Goal: Ask a question

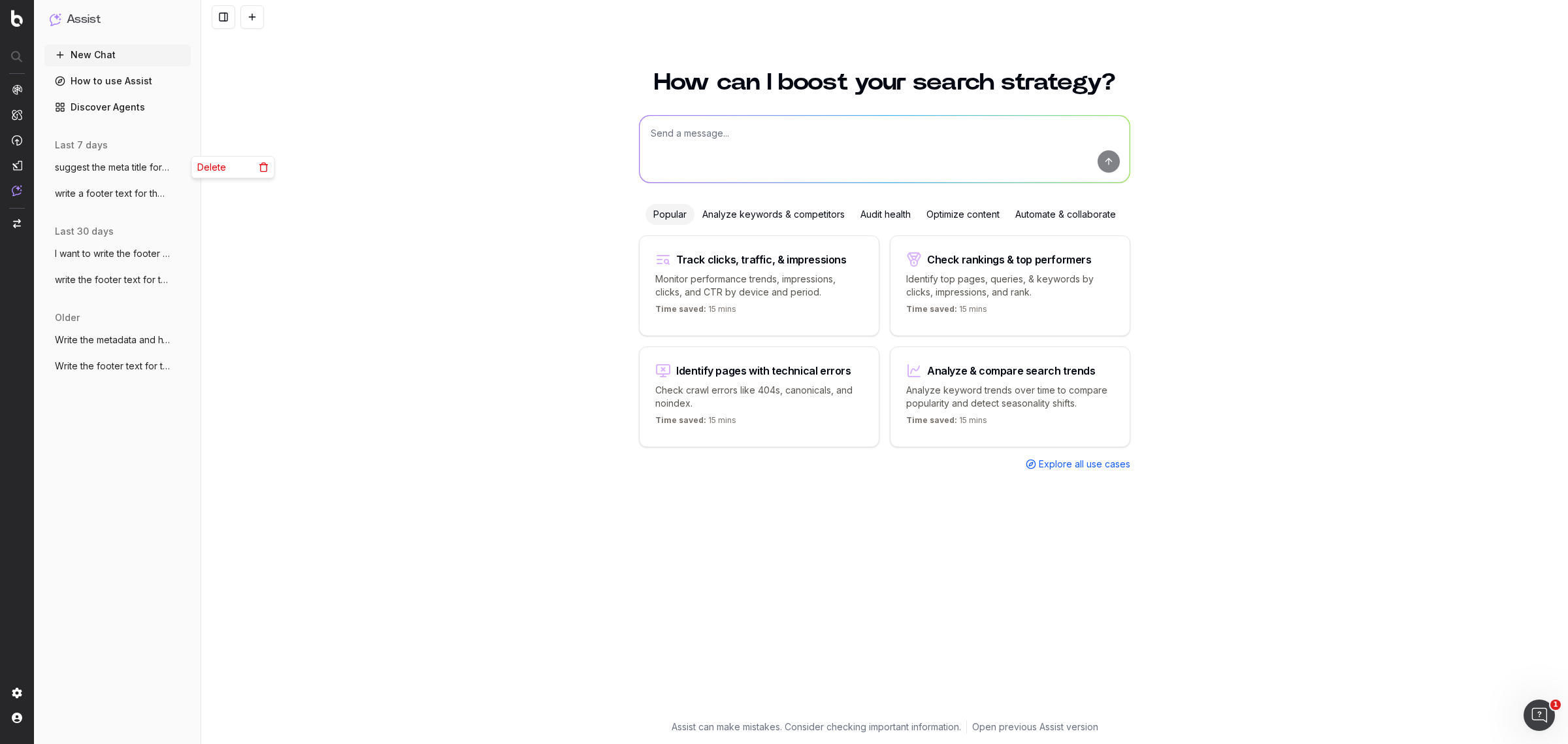
click at [178, 167] on icon "button" at bounding box center [181, 167] width 10 height 10
click at [211, 168] on span "Delete" at bounding box center [211, 167] width 29 height 13
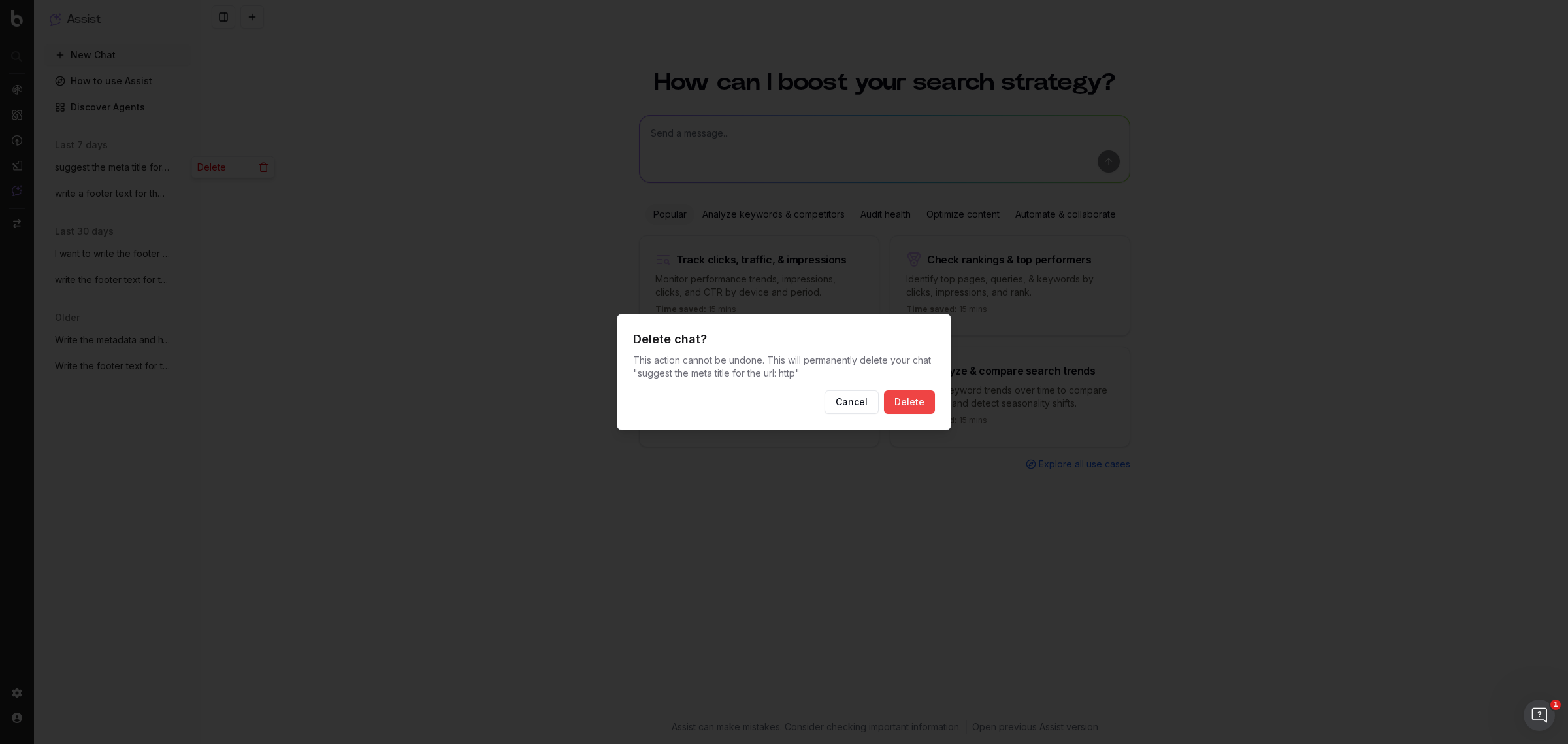
click at [903, 405] on button "Delete" at bounding box center [909, 402] width 51 height 24
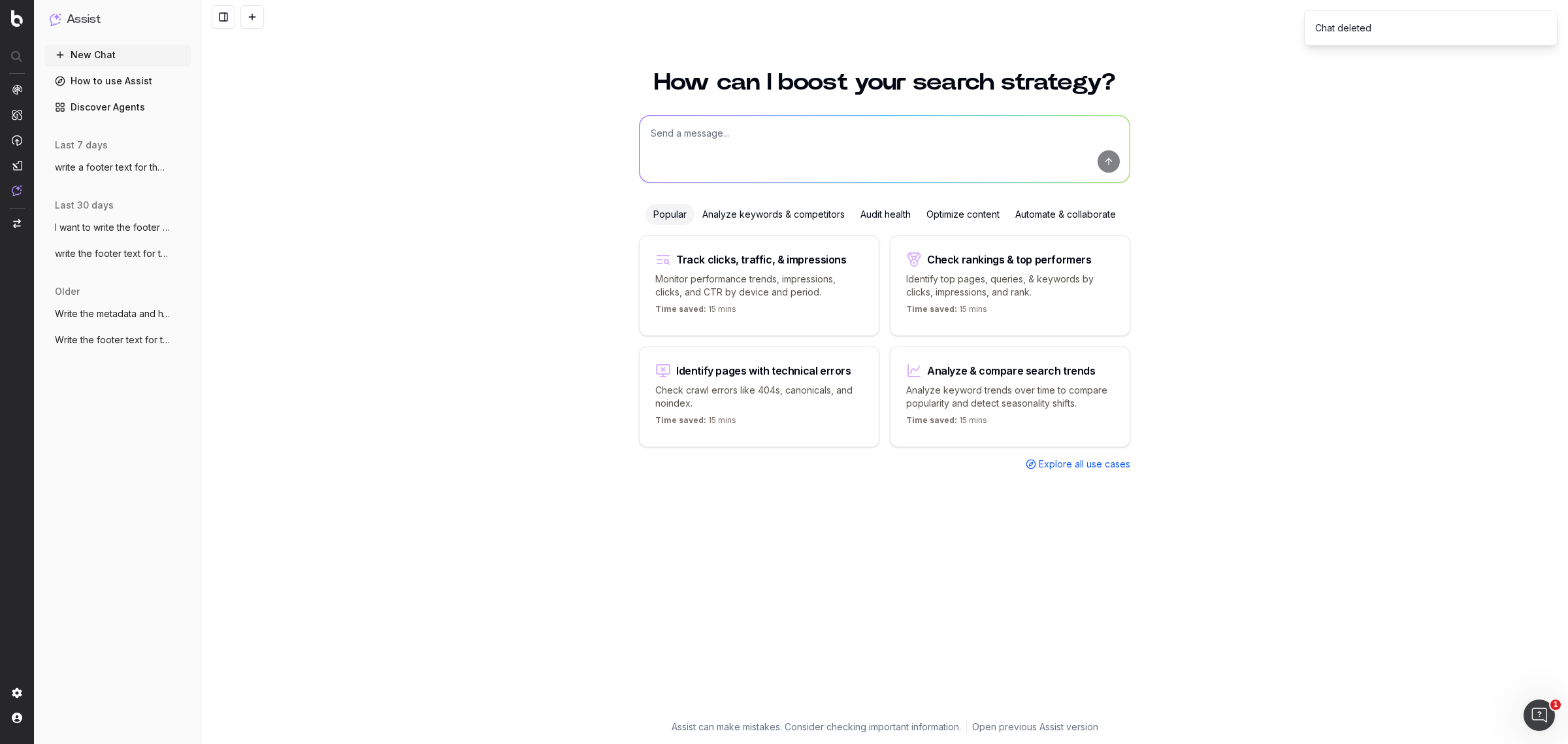
click at [181, 164] on circle "button" at bounding box center [181, 164] width 1 height 1
click at [229, 161] on div "Delete" at bounding box center [234, 167] width 82 height 21
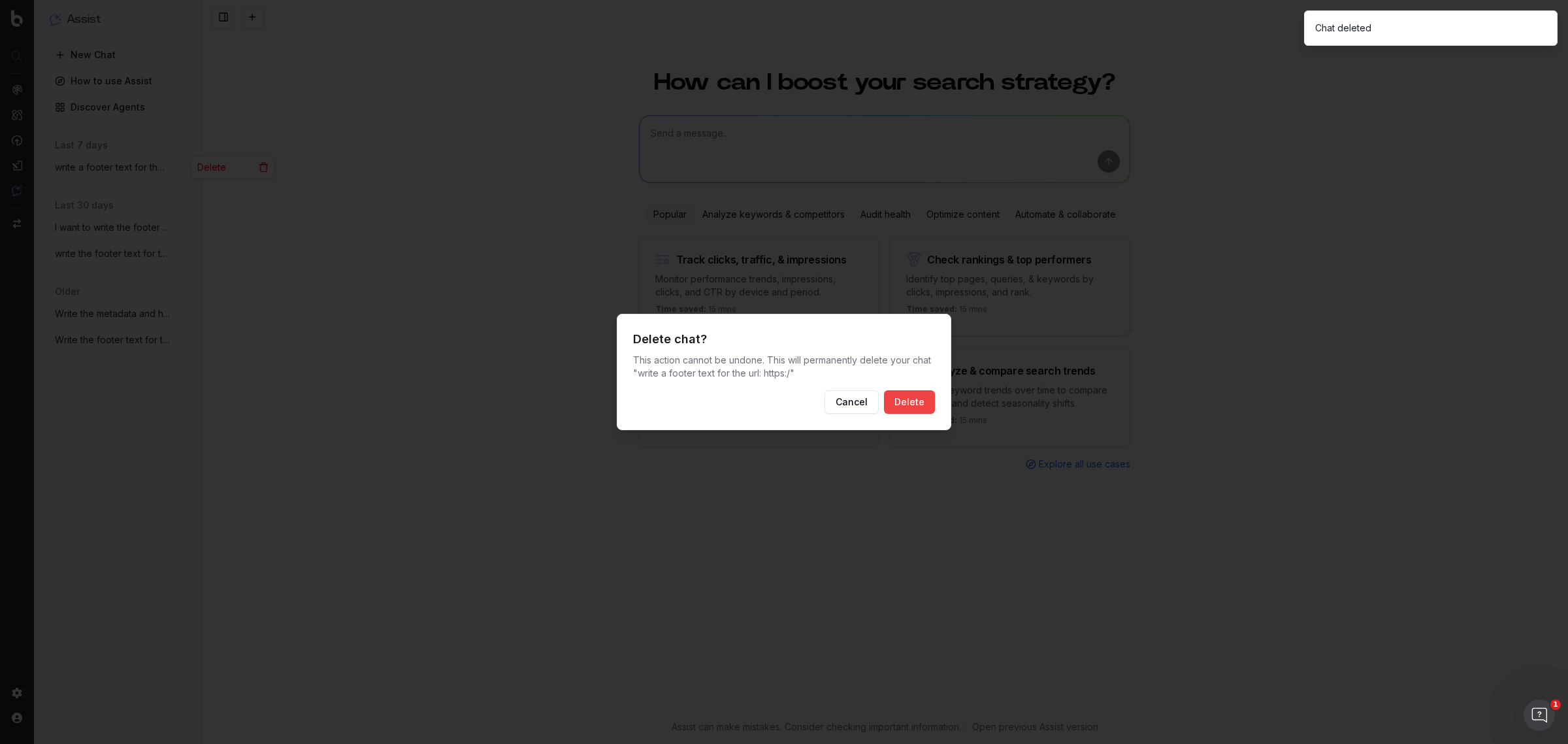
click at [920, 397] on button "Delete" at bounding box center [909, 402] width 51 height 24
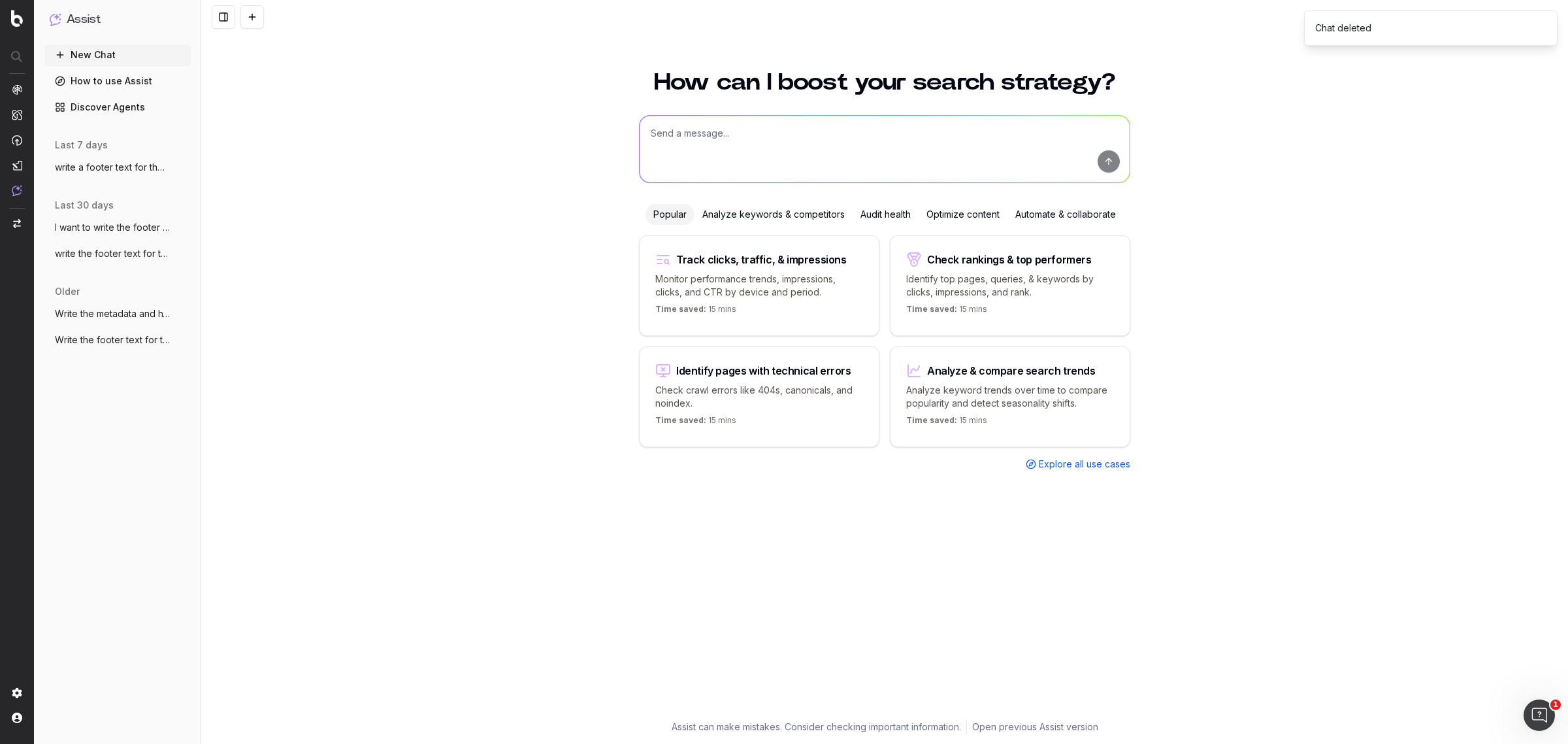
click at [182, 222] on icon "button" at bounding box center [181, 227] width 10 height 10
click at [217, 153] on div "How can I boost your search strategy? Popular Analyze keywords & competitors Au…" at bounding box center [885, 400] width 1367 height 689
click at [181, 163] on icon "button" at bounding box center [181, 167] width 10 height 10
click at [217, 171] on span "Delete" at bounding box center [211, 167] width 29 height 13
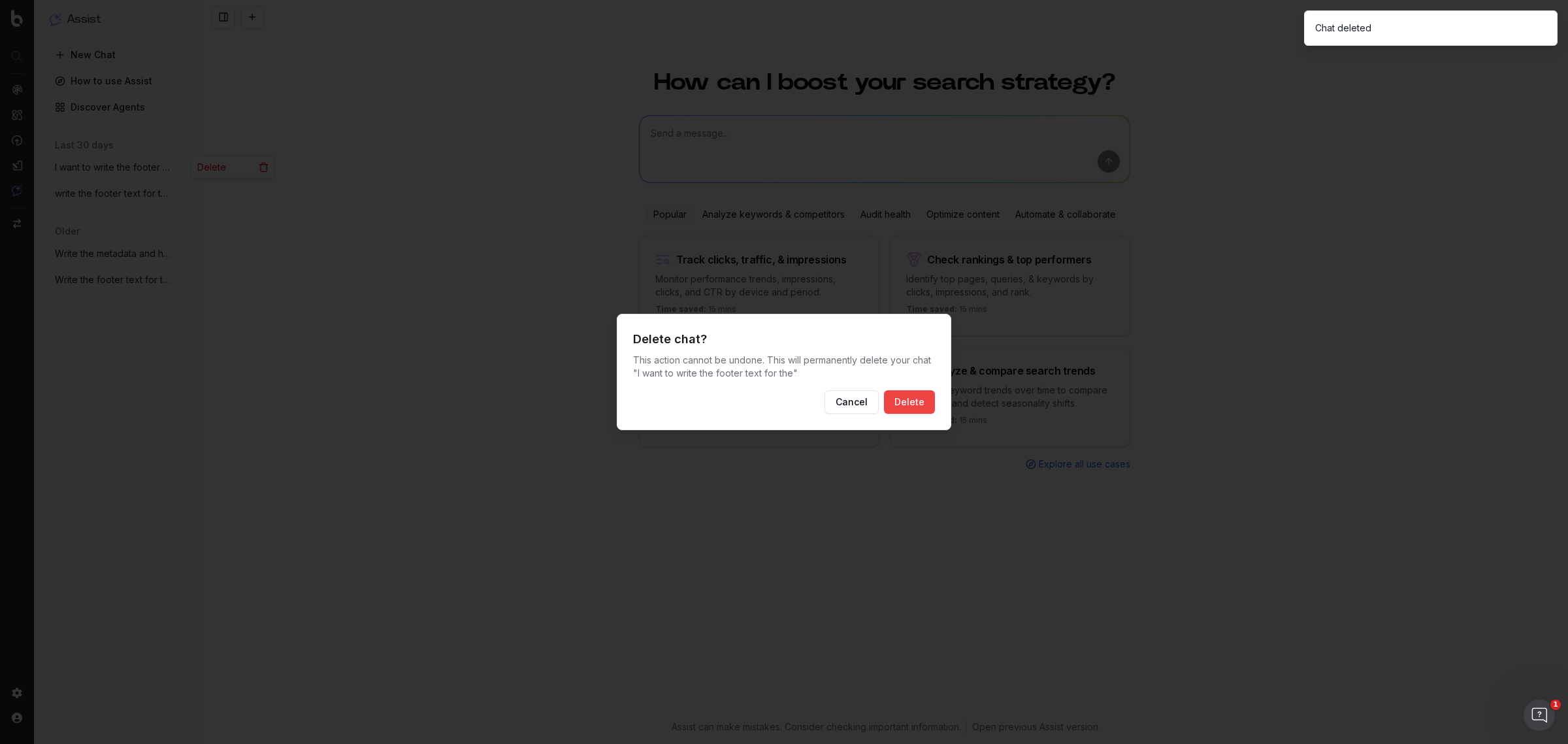
click at [911, 404] on button "Delete" at bounding box center [909, 402] width 51 height 24
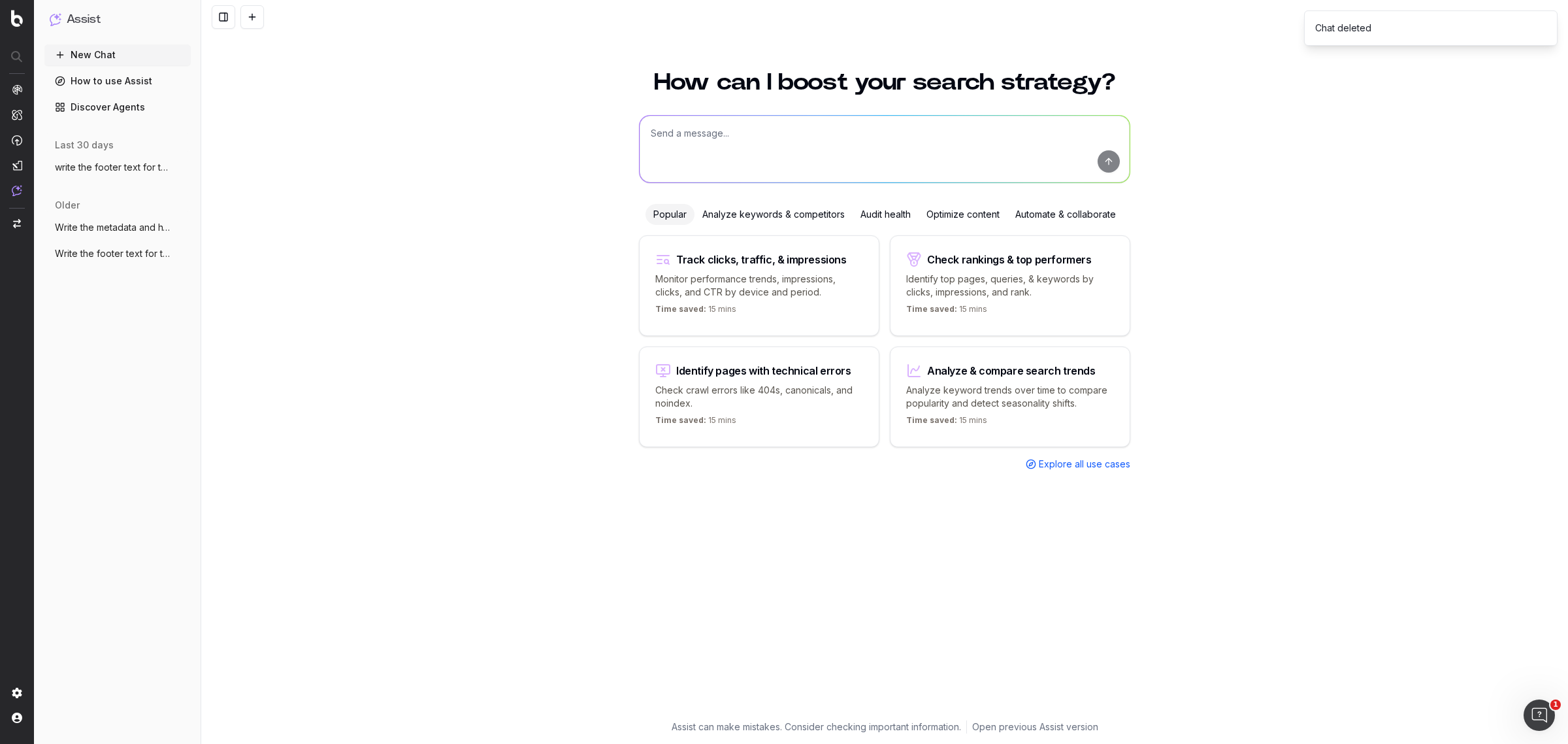
click at [181, 165] on icon "button" at bounding box center [181, 167] width 10 height 10
click at [218, 171] on span "Delete" at bounding box center [211, 167] width 29 height 13
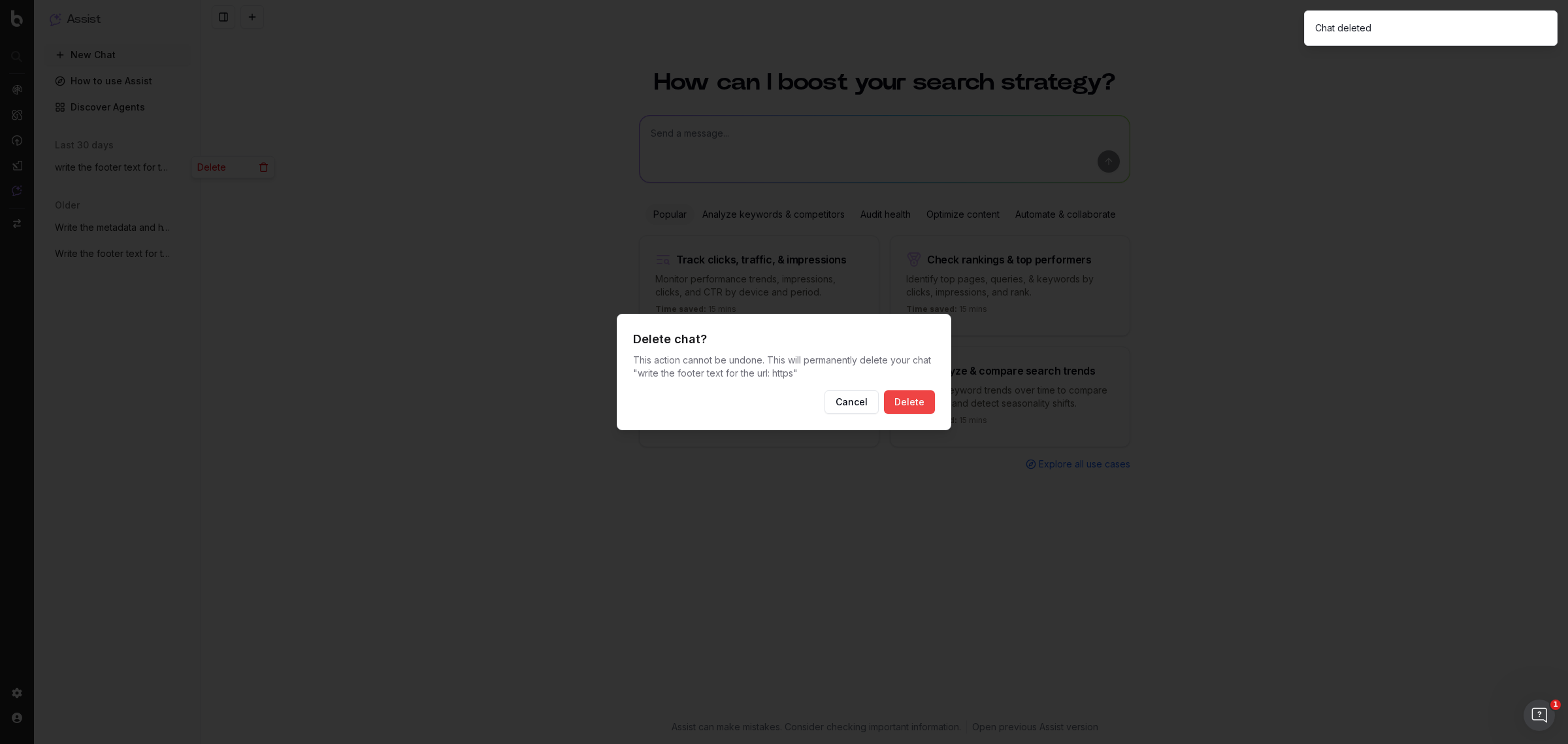
click at [919, 407] on button "Delete" at bounding box center [909, 402] width 51 height 24
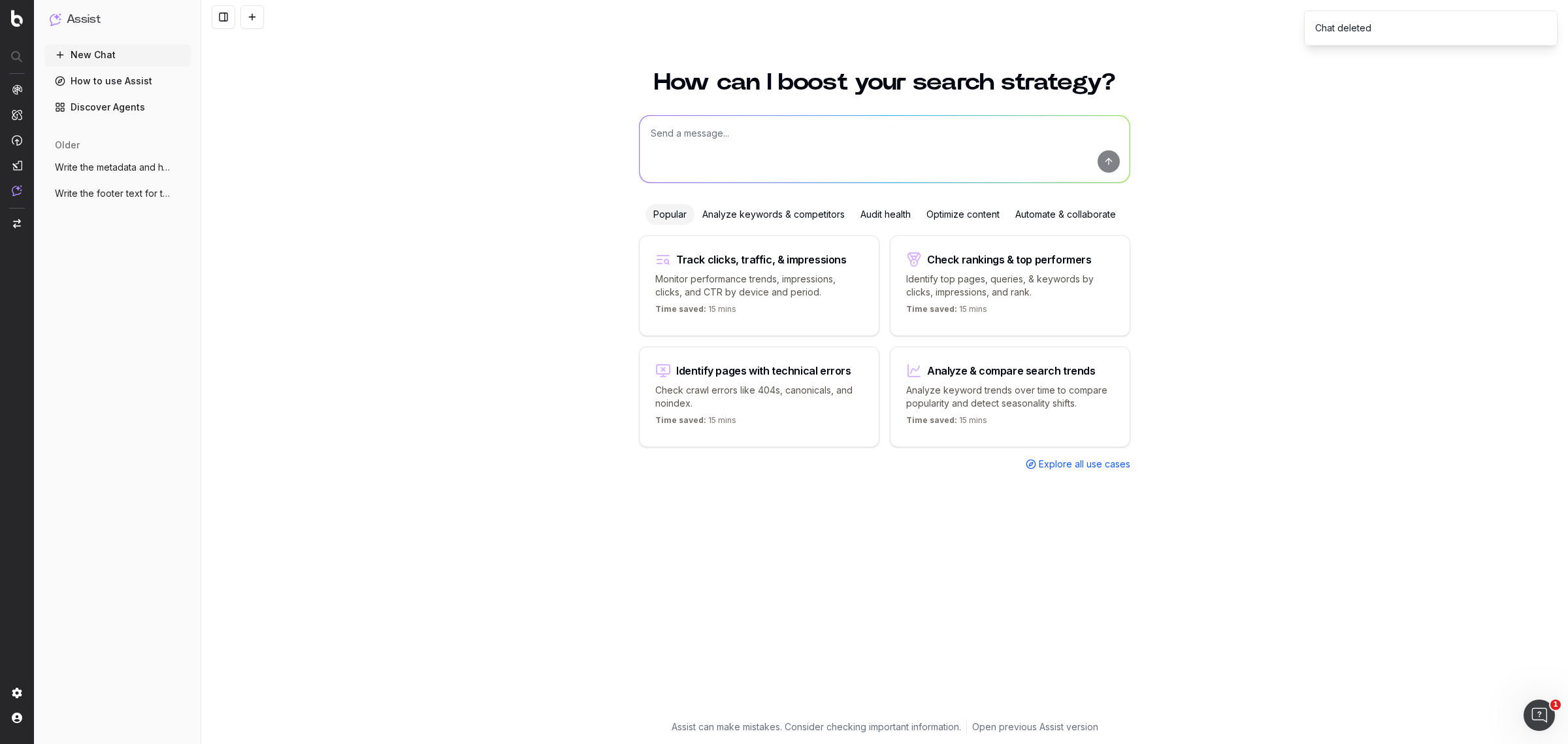
click at [177, 168] on icon "button" at bounding box center [181, 167] width 10 height 10
click at [253, 169] on div "Delete" at bounding box center [234, 167] width 82 height 21
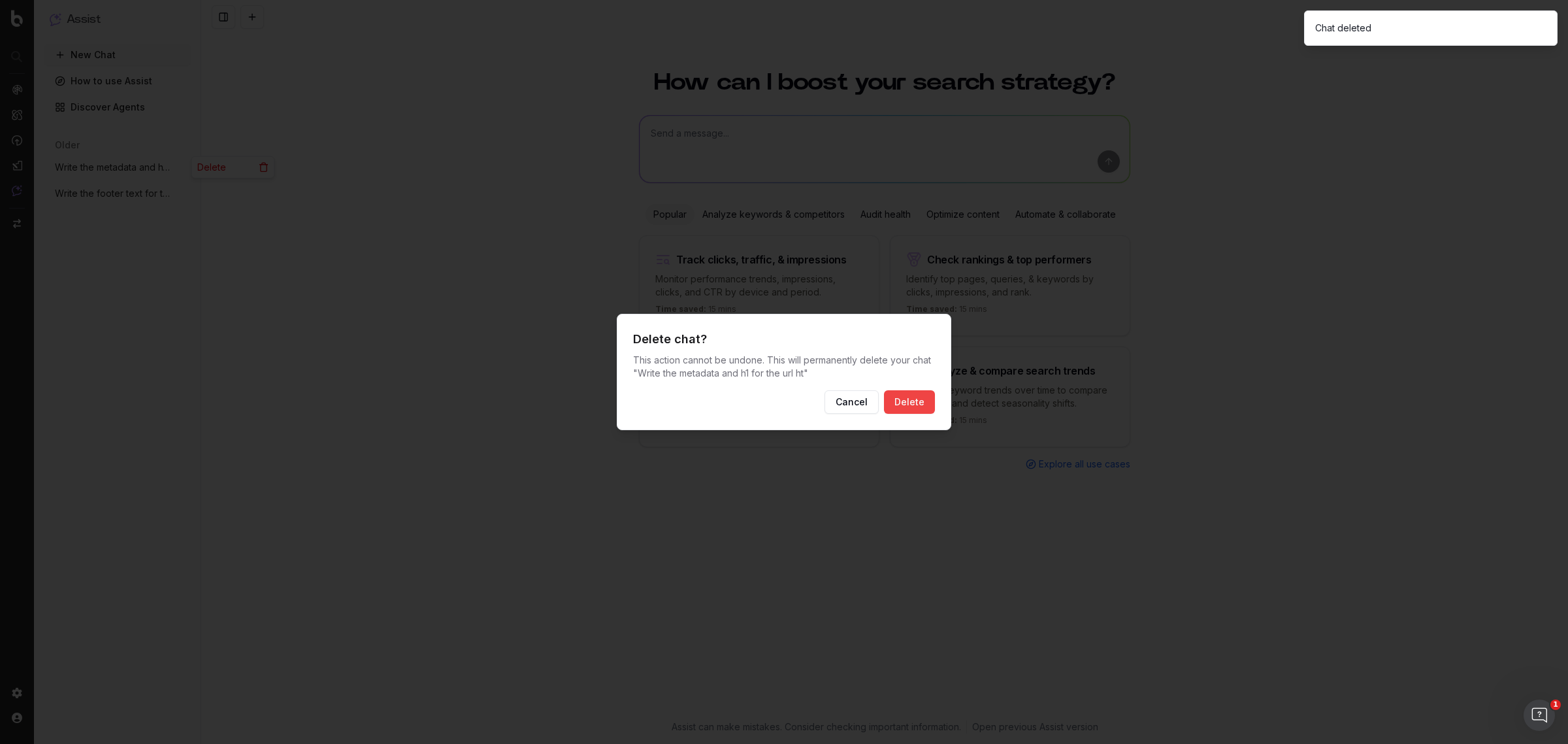
click at [905, 409] on button "Delete" at bounding box center [909, 402] width 51 height 24
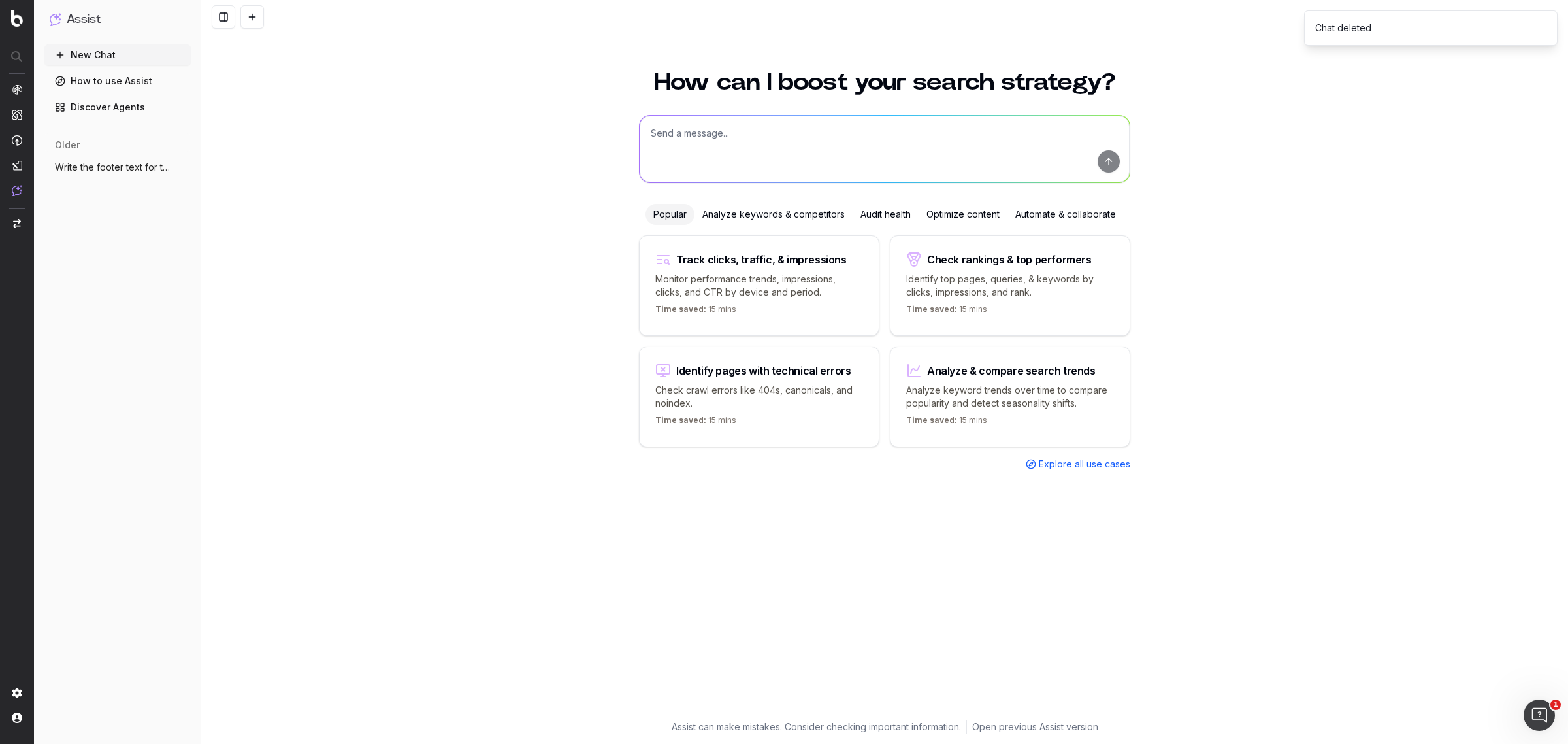
click at [180, 163] on icon "button" at bounding box center [181, 167] width 10 height 10
click at [222, 165] on span "Delete" at bounding box center [211, 167] width 29 height 13
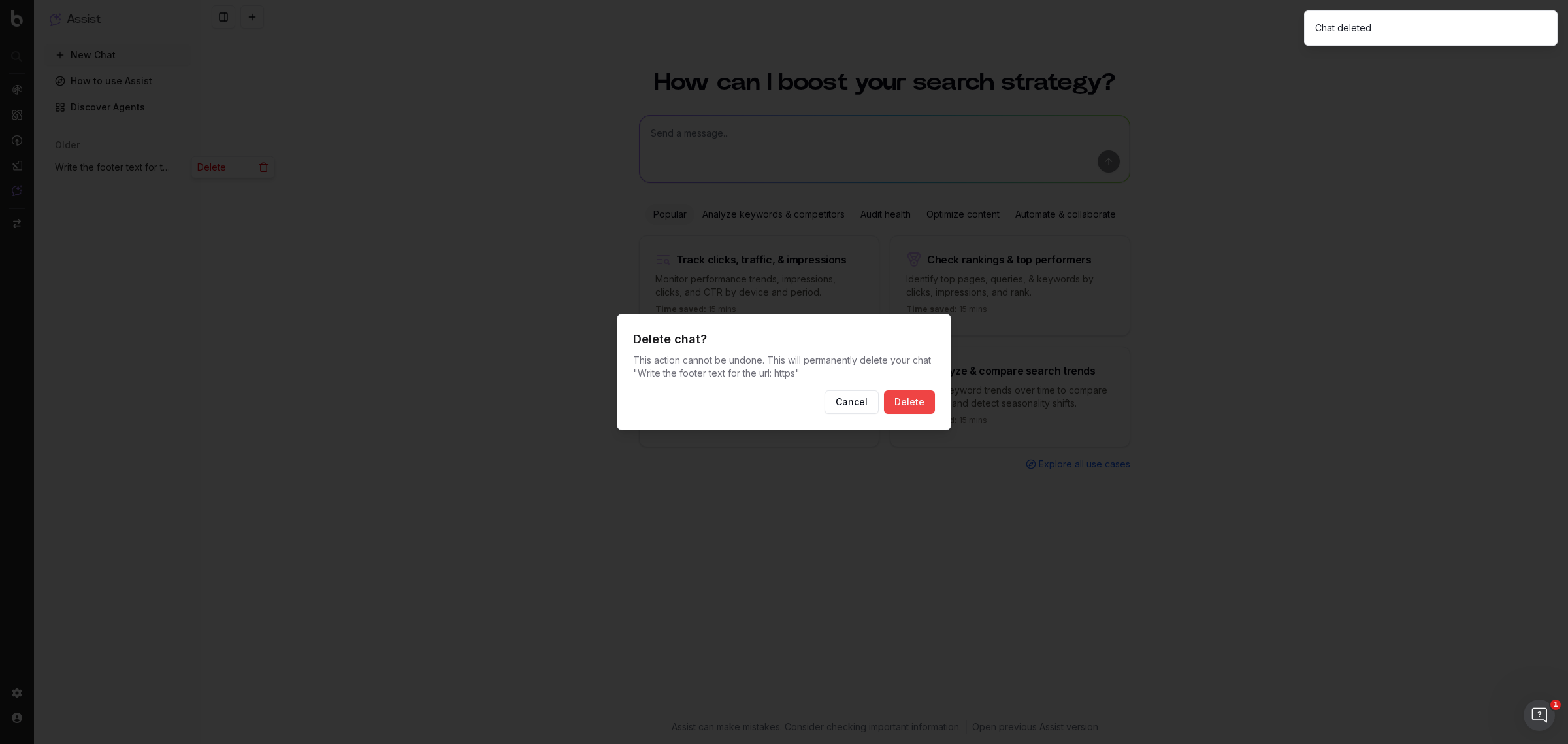
click at [910, 407] on button "Delete" at bounding box center [909, 402] width 51 height 24
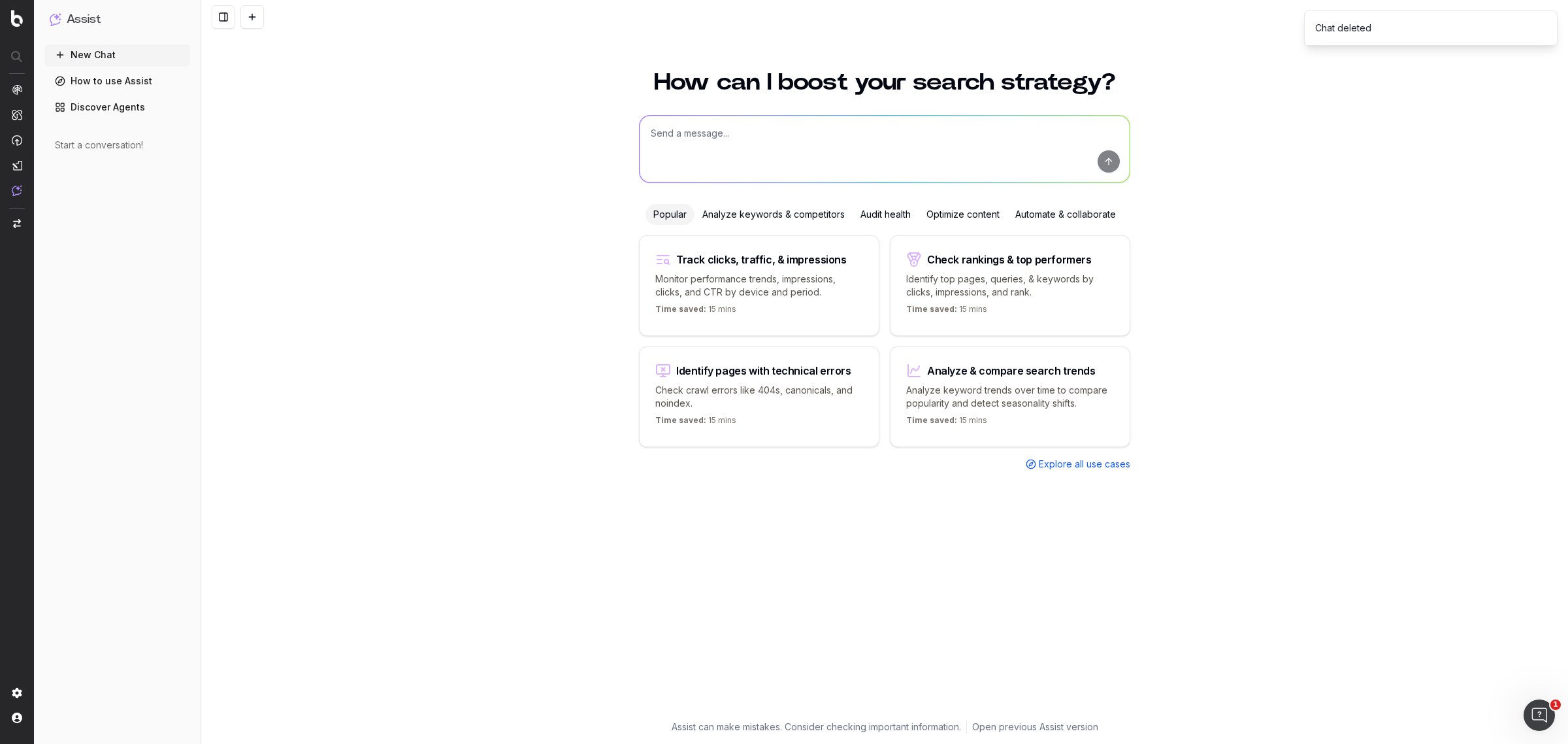
click at [733, 128] on textarea at bounding box center [885, 149] width 490 height 67
drag, startPoint x: 776, startPoint y: 134, endPoint x: 570, endPoint y: 126, distance: 206.2
click at [570, 126] on div "How can I boost your search strategy? write the footer text write the footer te…" at bounding box center [885, 400] width 1367 height 689
paste textarea "I want to write the footer text for the following webpage: [URL][DOMAIN_NAME] T…"
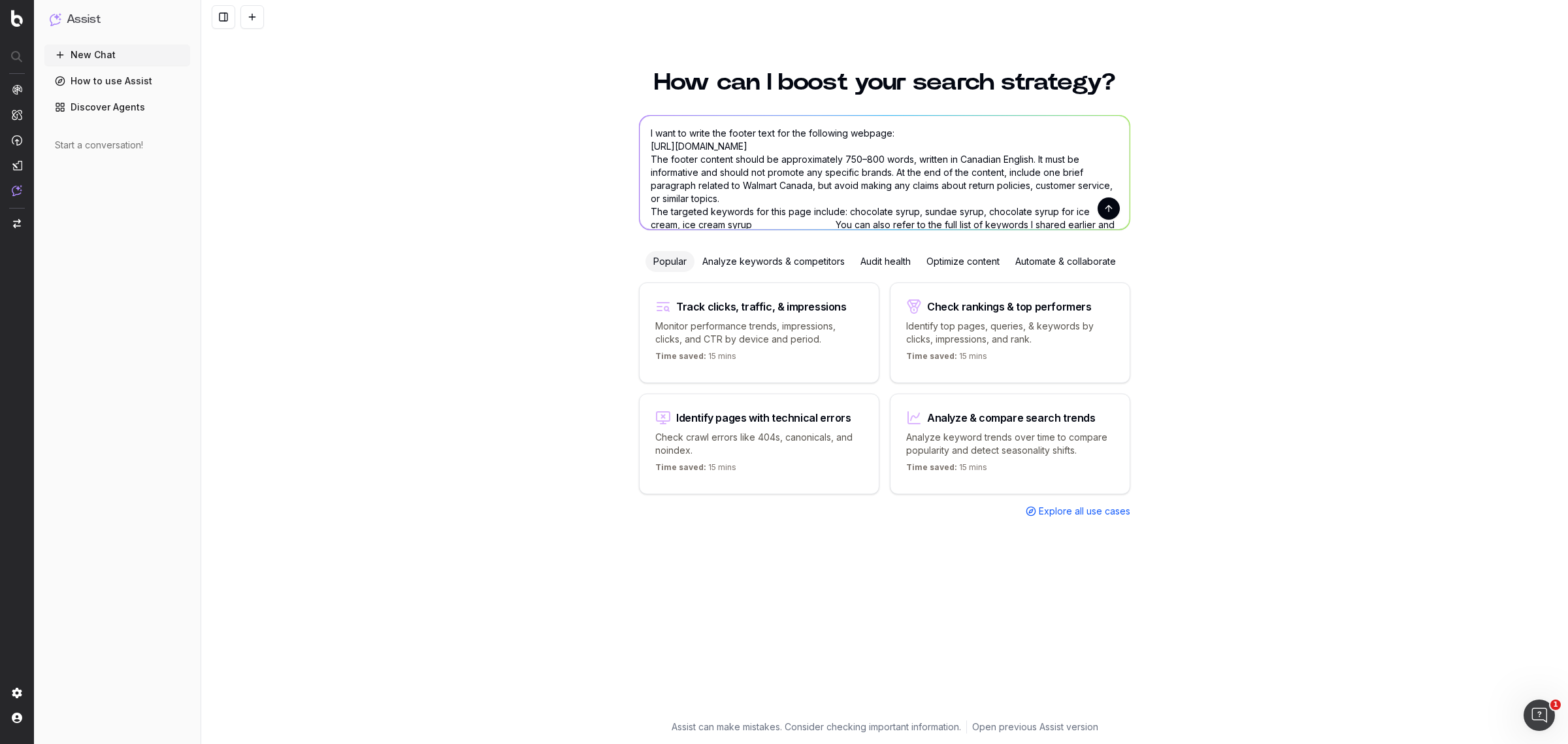
drag, startPoint x: 781, startPoint y: 132, endPoint x: 971, endPoint y: 153, distance: 191.2
click at [971, 153] on textarea "I want to write the footer text for the following webpage: [URL][DOMAIN_NAME] T…" at bounding box center [885, 172] width 490 height 114
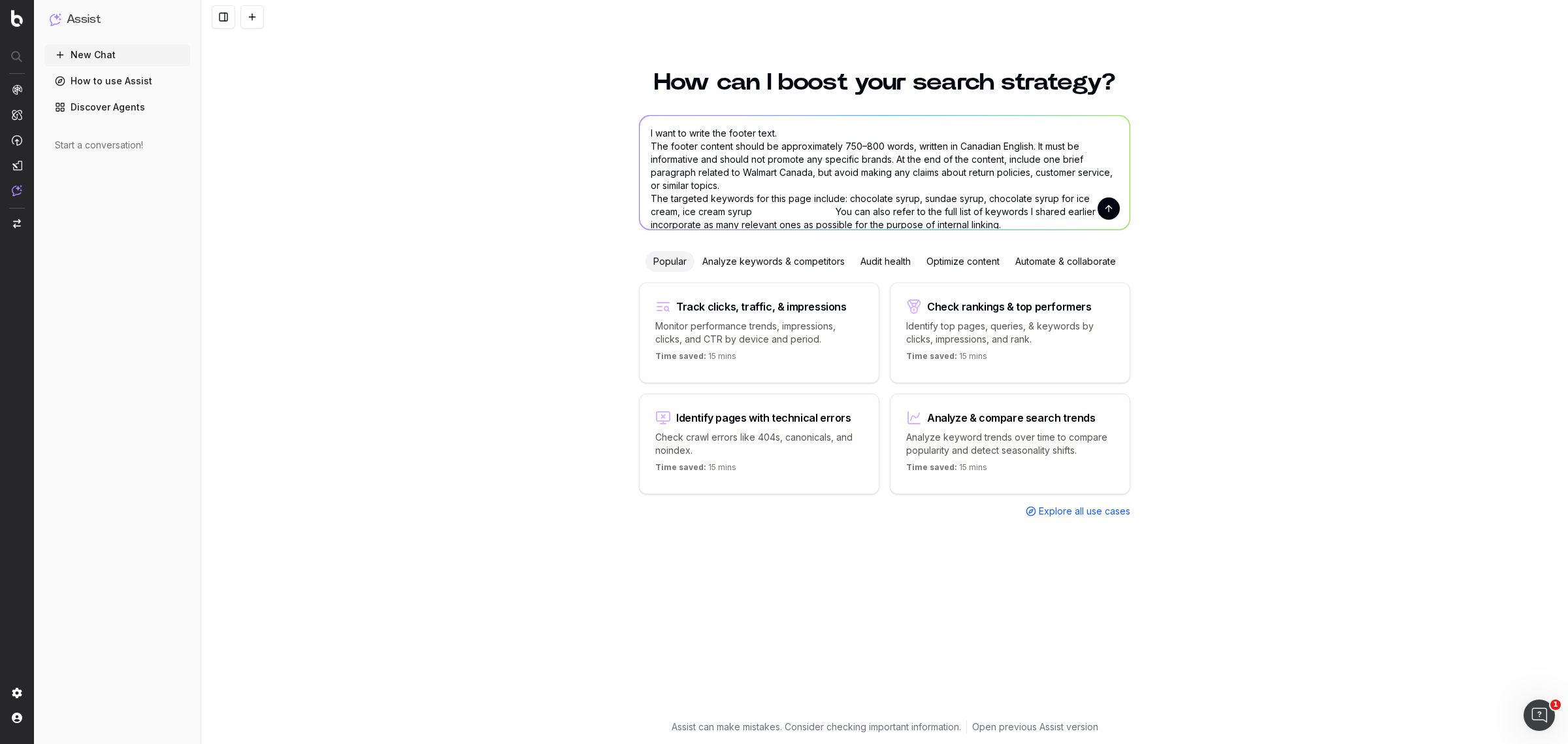
scroll to position [39, 0]
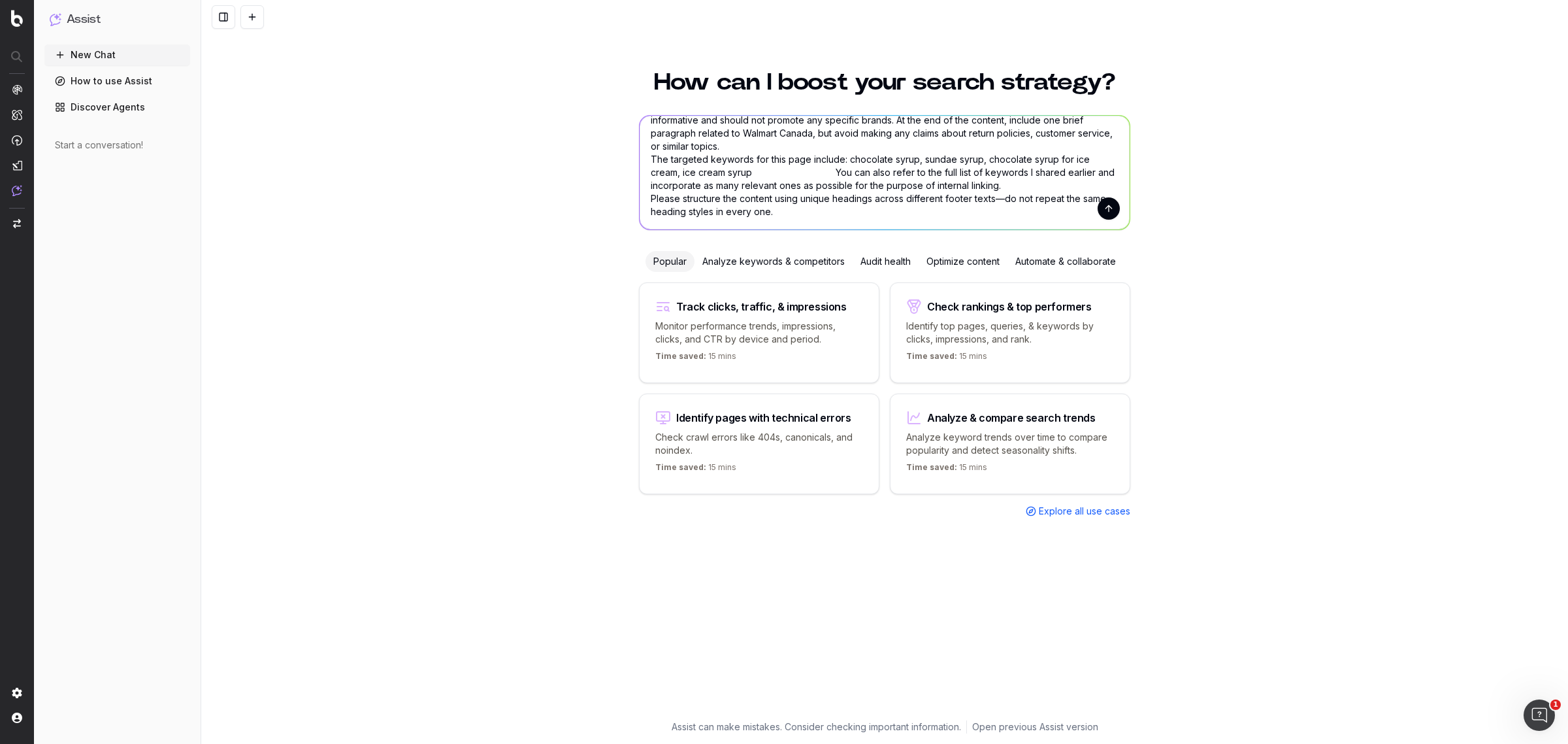
click at [671, 158] on textarea "I want to write the footer text. The footer content should be approximately 750…" at bounding box center [885, 172] width 490 height 114
click at [667, 155] on textarea "I want to write the footer text. The footer content should be approximately 750…" at bounding box center [885, 172] width 490 height 114
click at [835, 162] on textarea "I want to write the footer text. The footer content should be approximately 750…" at bounding box center [885, 172] width 490 height 114
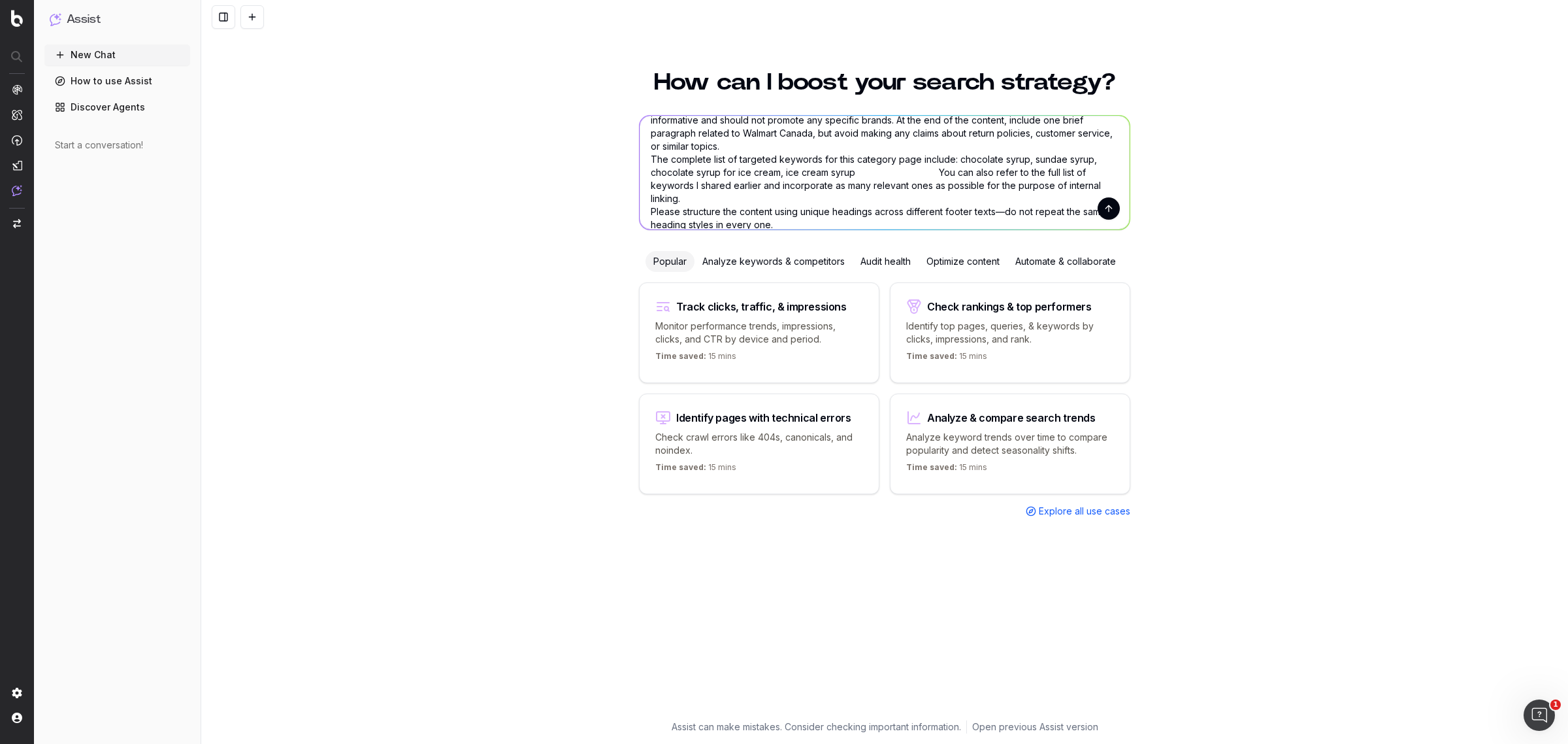
click at [901, 163] on textarea "I want to write the footer text. The footer content should be approximately 750…" at bounding box center [885, 172] width 490 height 114
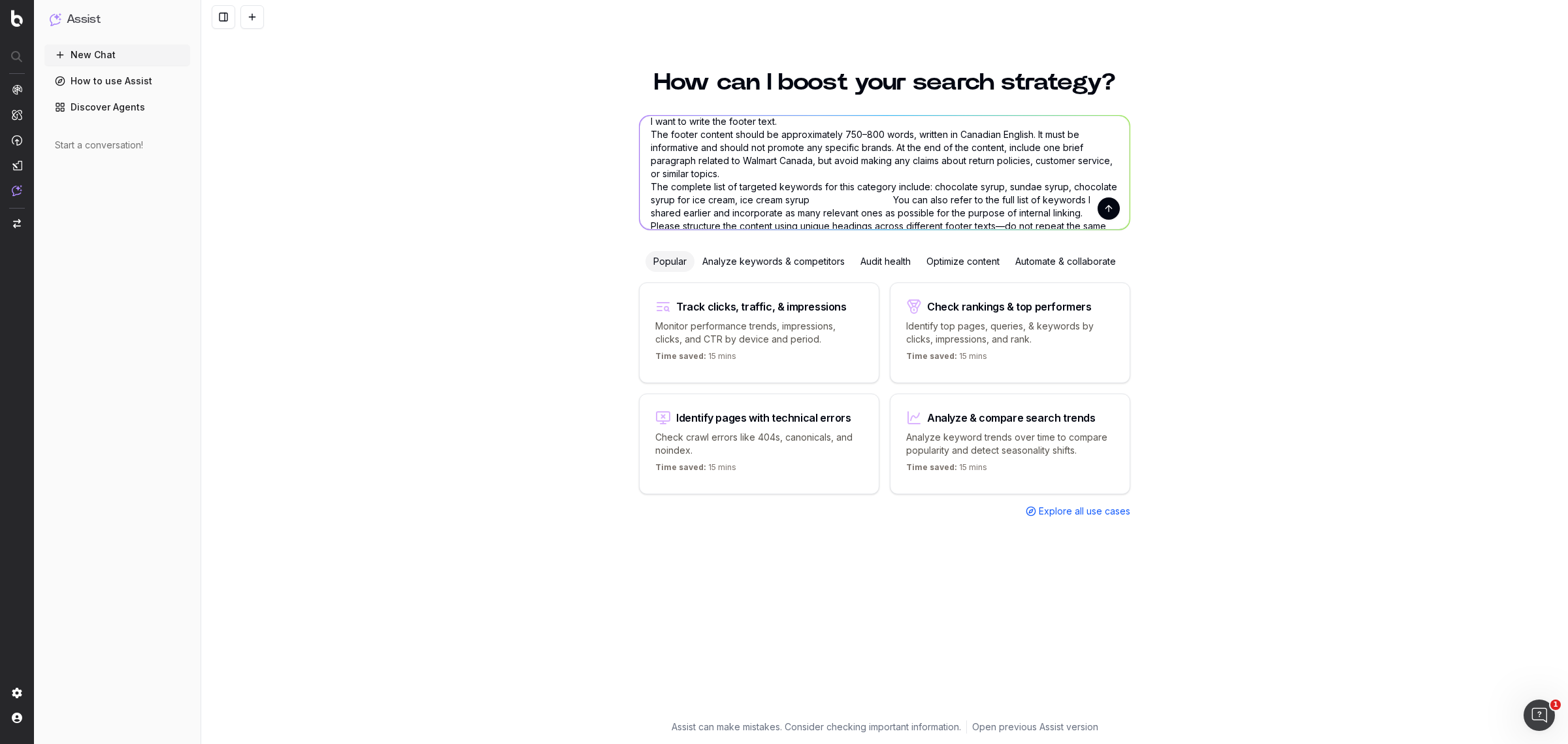
scroll to position [0, 0]
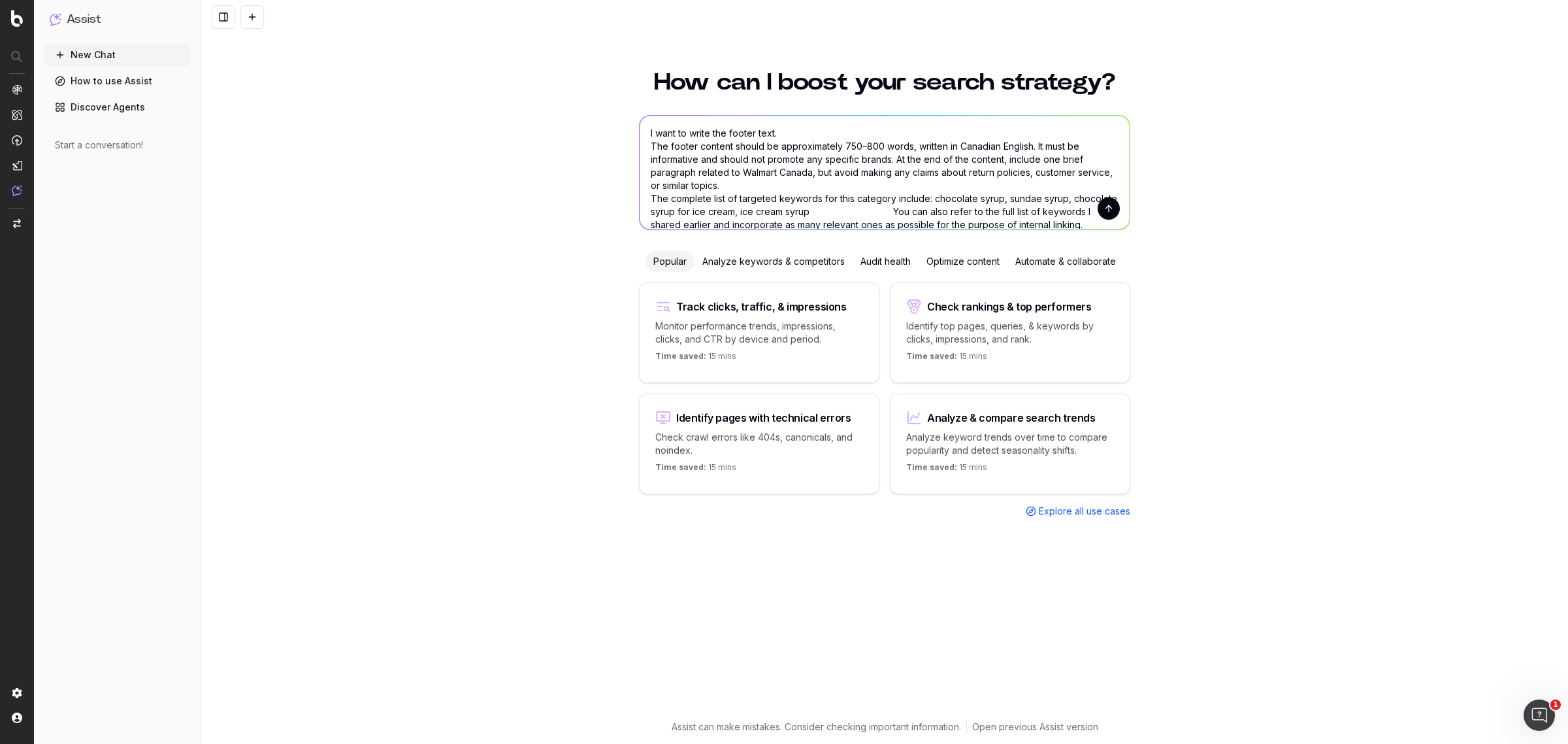
click at [789, 130] on textarea "I want to write the footer text. The footer content should be approximately 750…" at bounding box center [885, 172] width 490 height 114
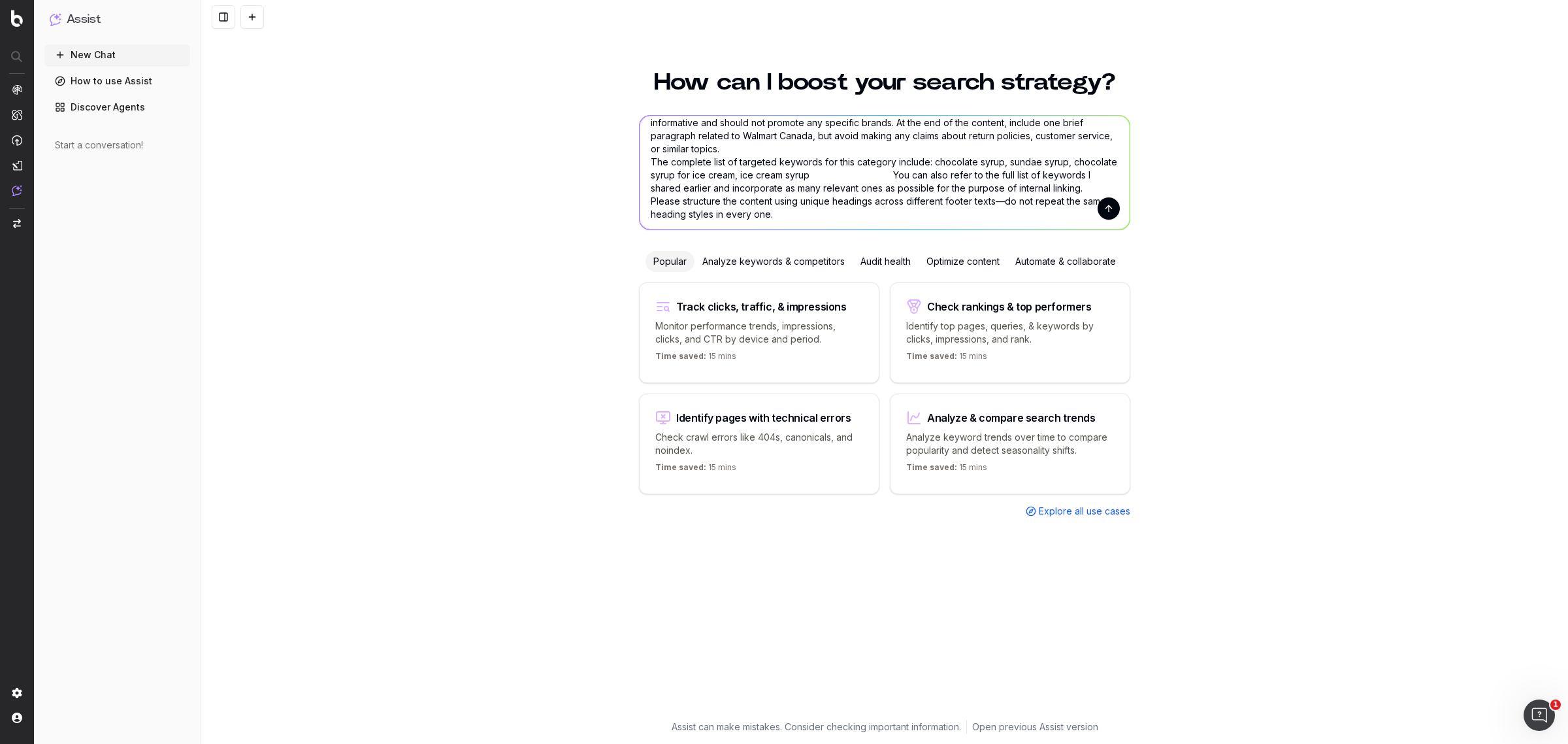
scroll to position [52, 0]
drag, startPoint x: 932, startPoint y: 146, endPoint x: 931, endPoint y: 157, distance: 11.0
click at [931, 157] on textarea "I want to write the footer text. The footer content should be approximately 750…" at bounding box center [885, 172] width 490 height 114
paste textarea "cell phone cell phones cellphone cellphones mobile phone mobile phones phone ce…"
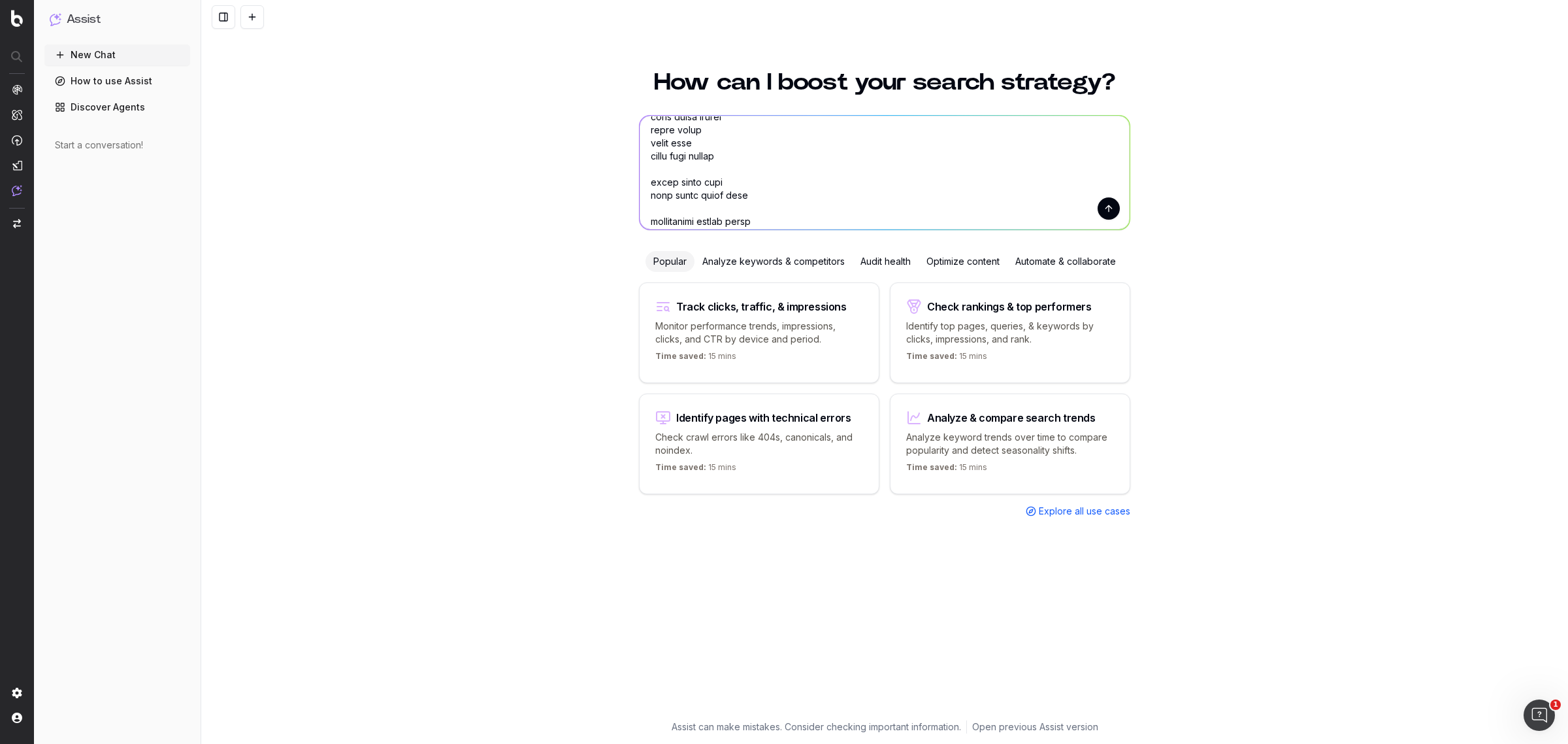
scroll to position [1797, 0]
type textarea "L ipsu do sitam con adipis elit. Sed doeius tempori utlabo et doloremagnaal 631…"
